Goal: Information Seeking & Learning: Learn about a topic

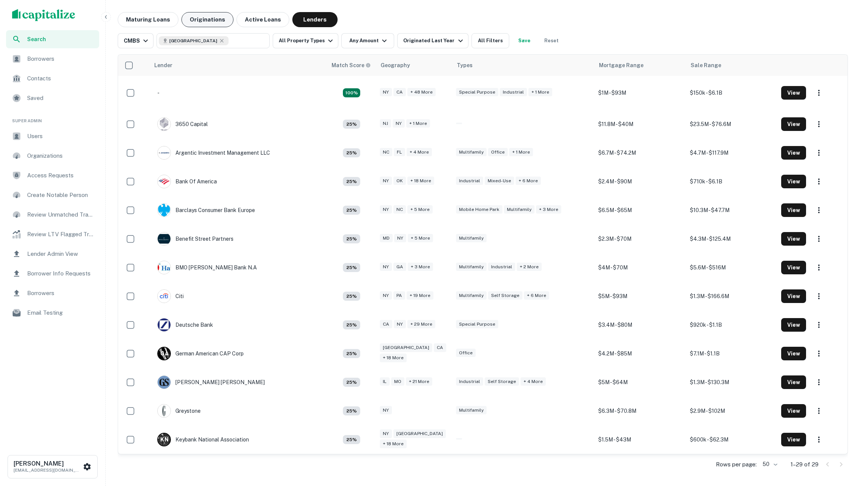
click at [208, 17] on button "Originations" at bounding box center [208, 19] width 52 height 15
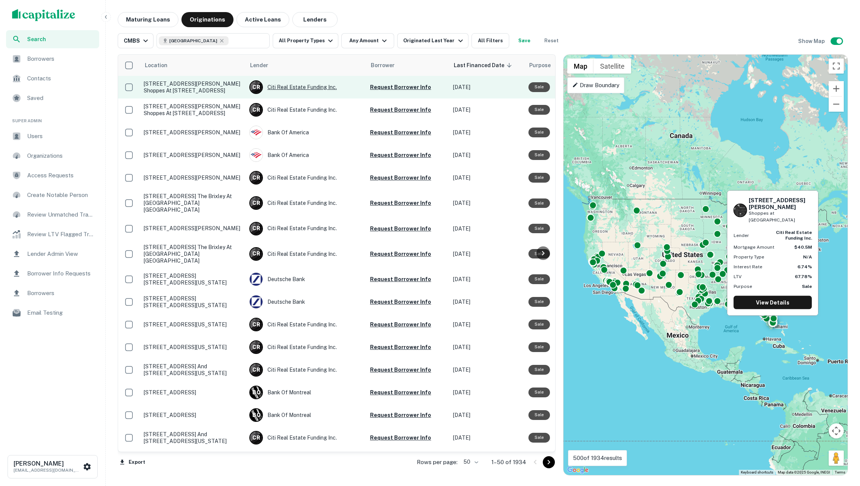
click at [314, 85] on div "C R Citi Real Estate Funding Inc." at bounding box center [305, 87] width 113 height 14
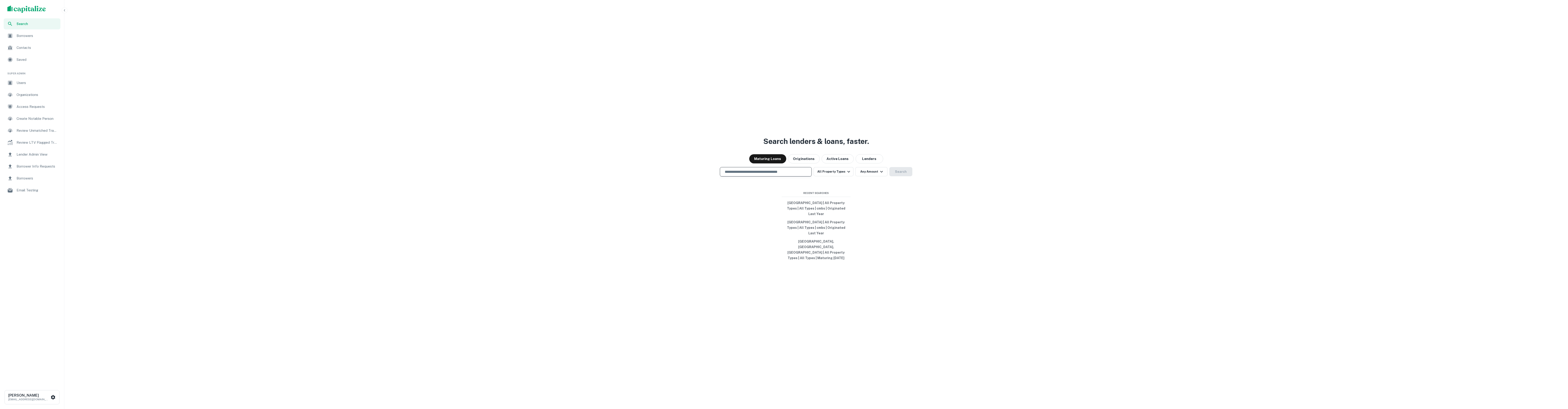
click at [769, 175] on input "text" at bounding box center [766, 172] width 88 height 5
click at [761, 264] on div "[GEOGRAPHIC_DATA], [GEOGRAPHIC_DATA], [GEOGRAPHIC_DATA]" at bounding box center [766, 270] width 91 height 14
type input "**********"
click at [872, 164] on button "Lenders" at bounding box center [869, 159] width 27 height 9
click at [901, 177] on button "Search" at bounding box center [901, 172] width 23 height 9
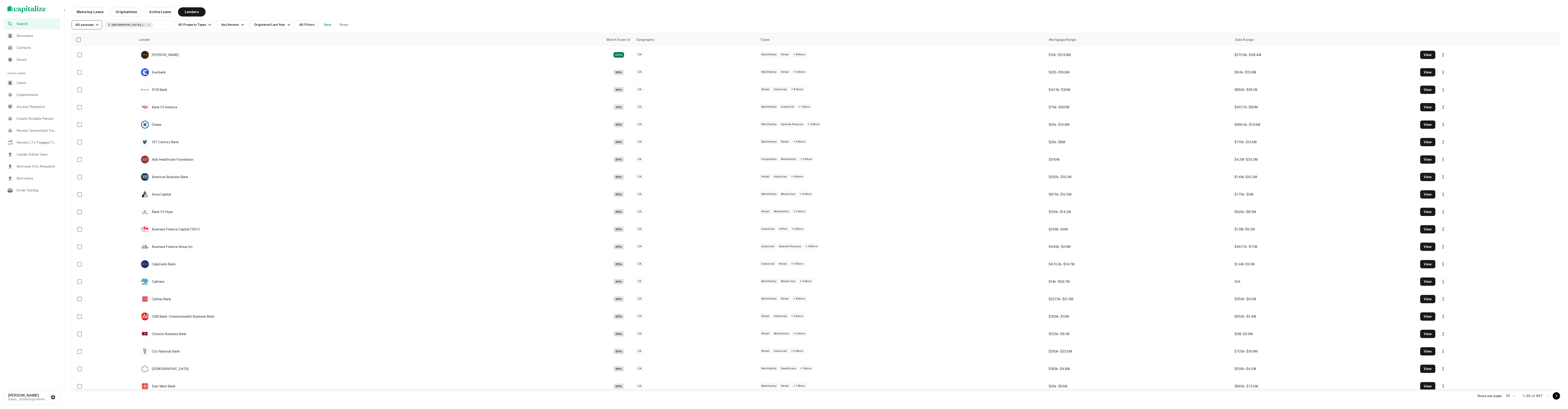
click at [88, 27] on div "All sources" at bounding box center [88, 24] width 24 height 5
click at [93, 56] on div "GSE" at bounding box center [87, 58] width 34 height 5
click at [382, 23] on div "GSE [GEOGRAPHIC_DATA], [GEOGRAPHIC_DATA], [GEOGRAPHIC_DATA] ​ All Property Type…" at bounding box center [816, 23] width 1489 height 13
